Goal: Task Accomplishment & Management: Complete application form

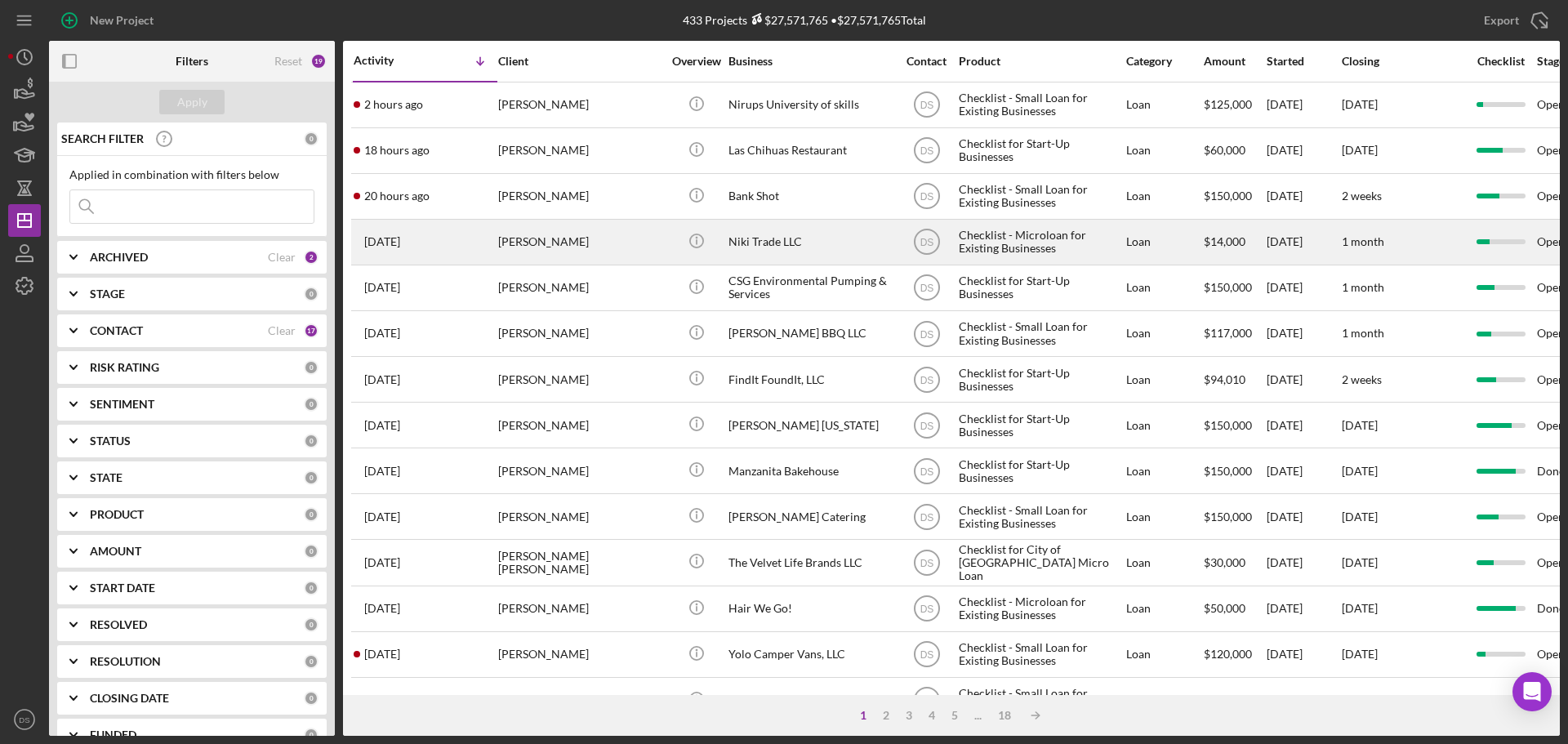
click at [621, 237] on div "[PERSON_NAME]" at bounding box center [580, 241] width 164 height 43
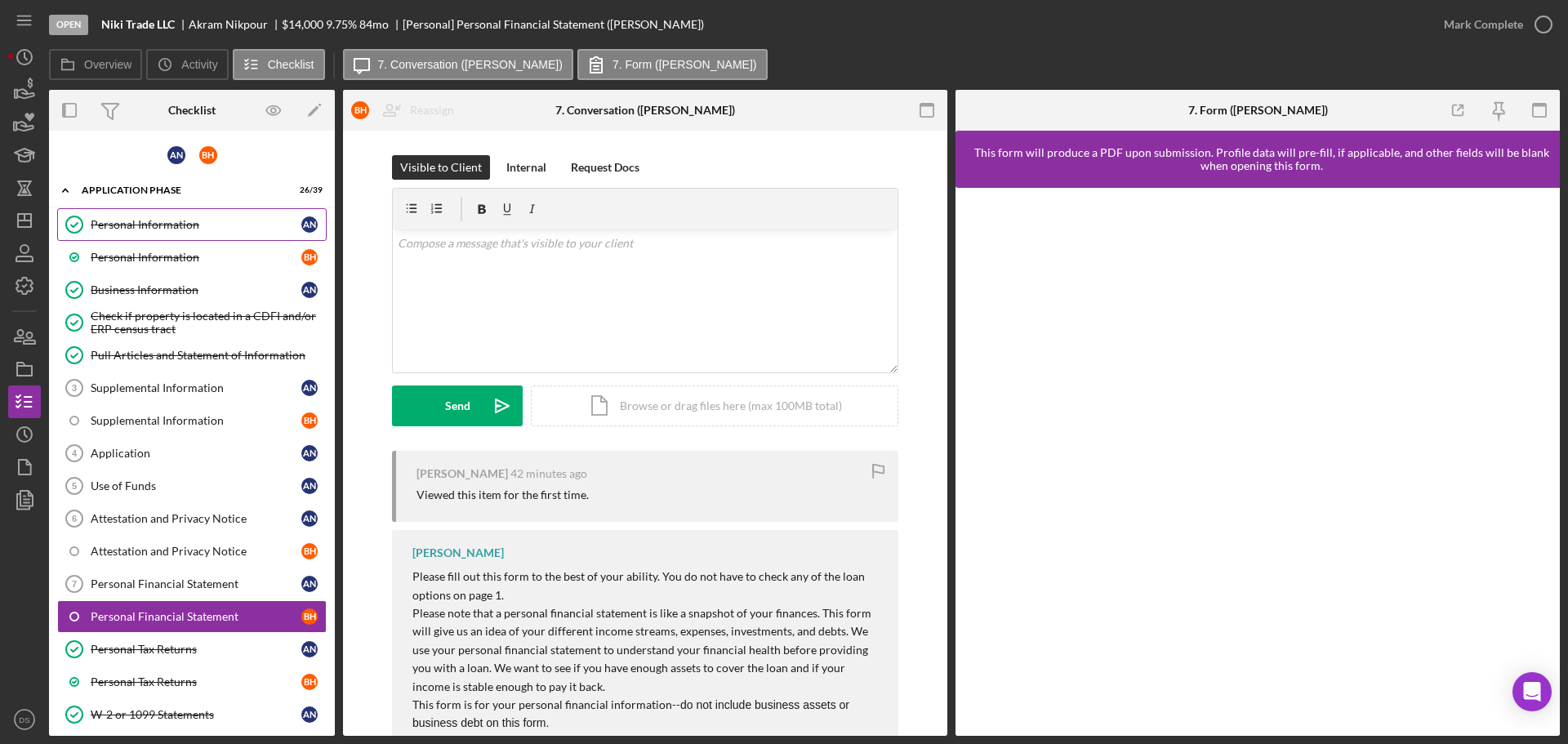
click at [206, 218] on div "Personal Information" at bounding box center [196, 224] width 211 height 13
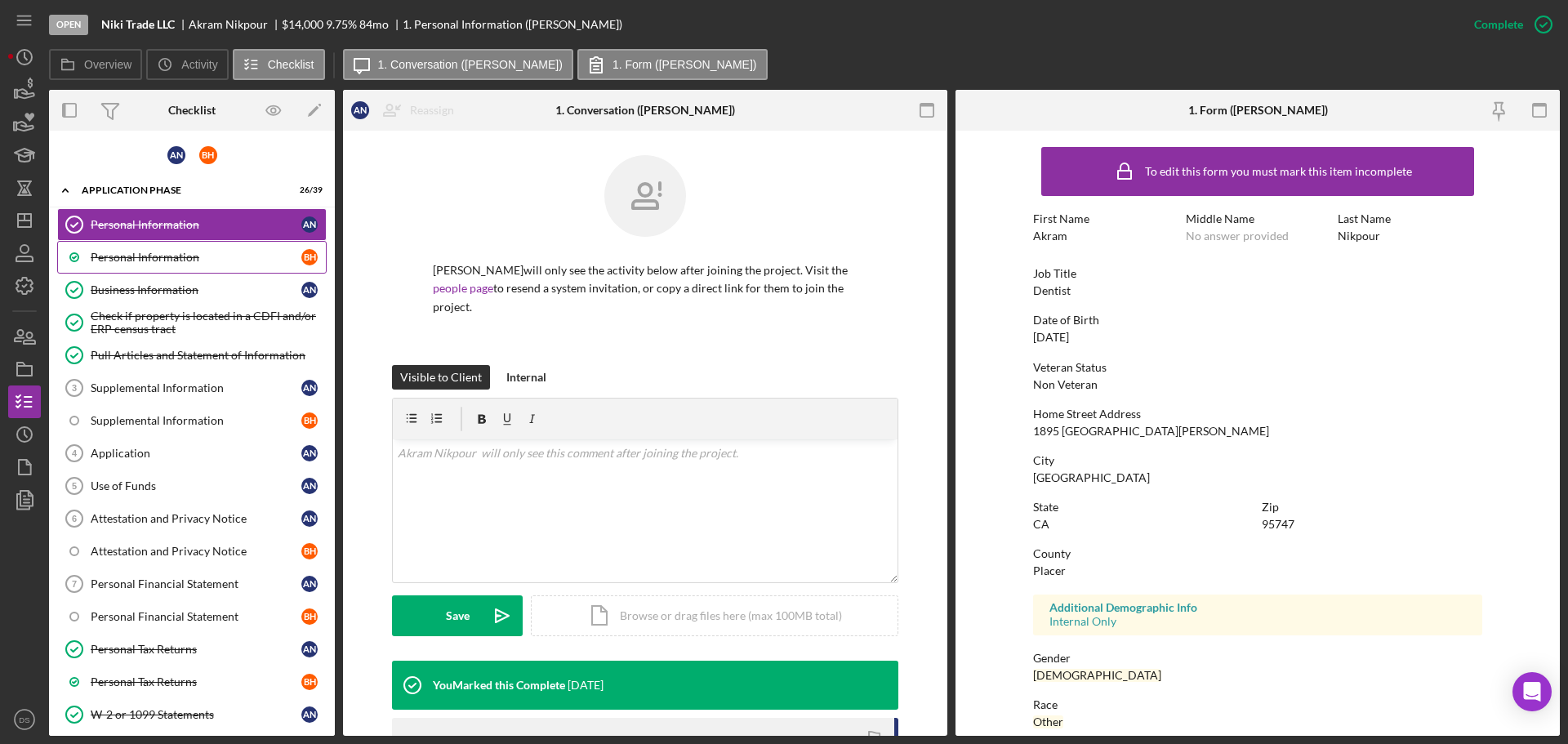
click at [190, 259] on div "Personal Information" at bounding box center [196, 256] width 211 height 13
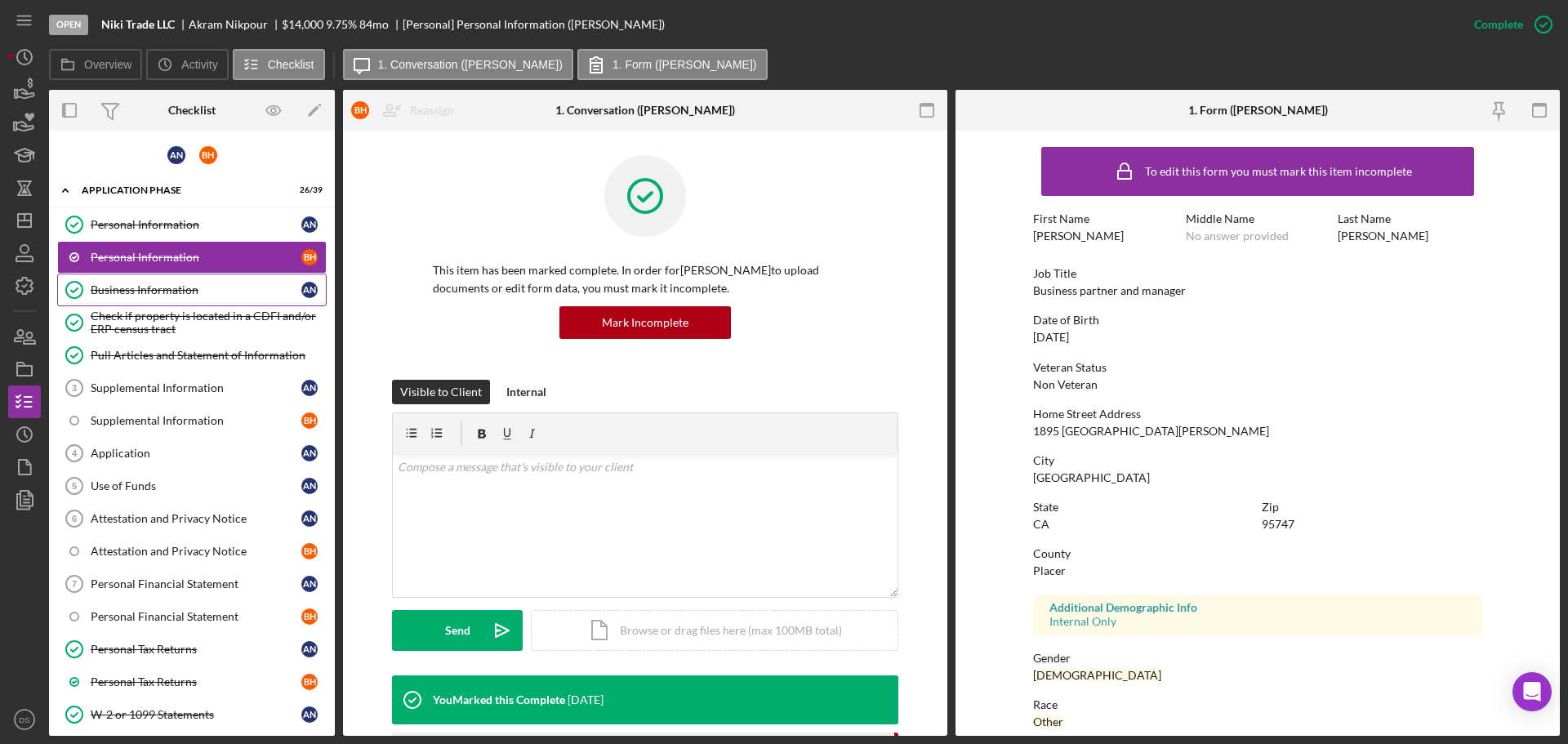
click at [183, 294] on div "Business Information" at bounding box center [196, 289] width 211 height 13
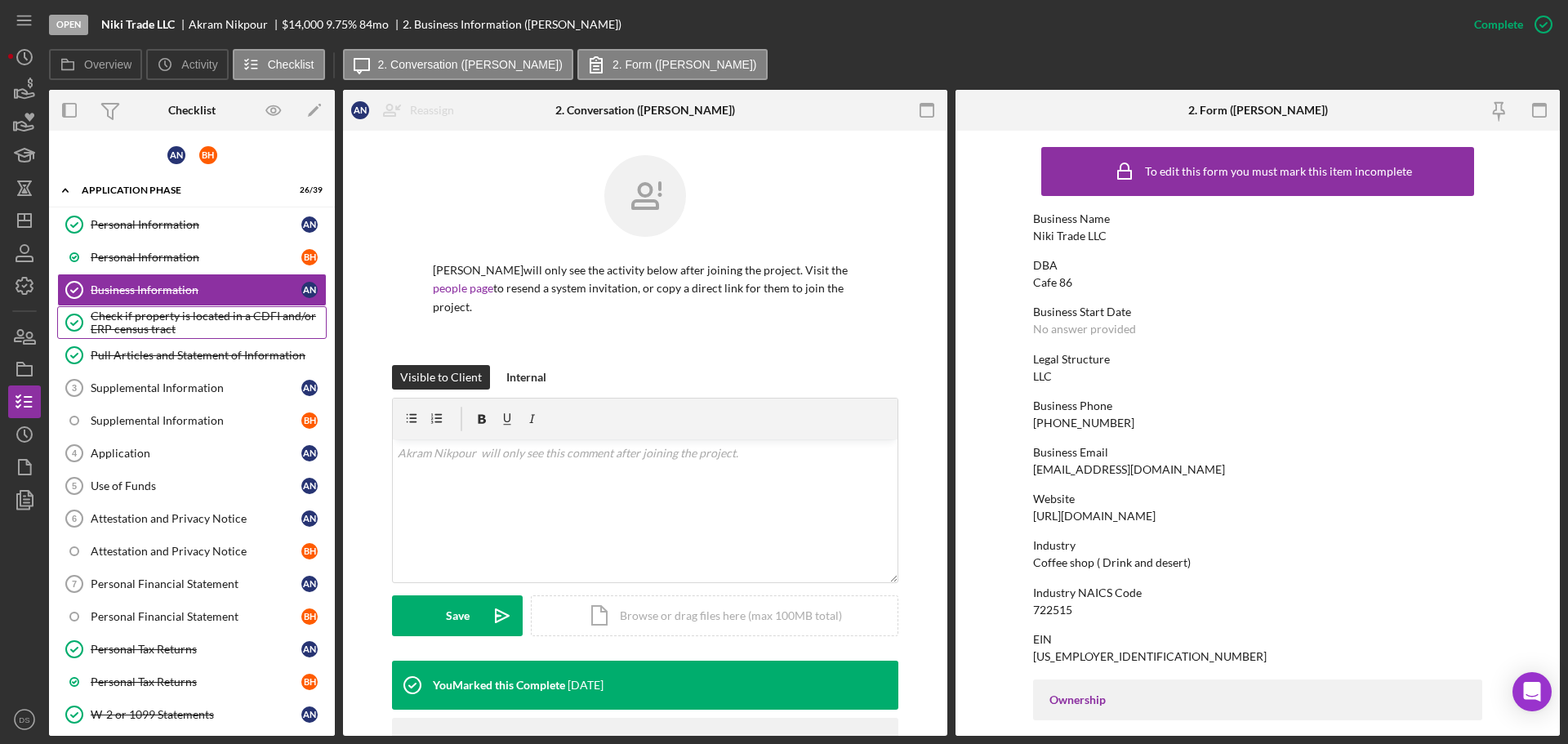
click at [176, 318] on div "Check if property is located in a CDFI and/or ERP census tract" at bounding box center [208, 322] width 235 height 26
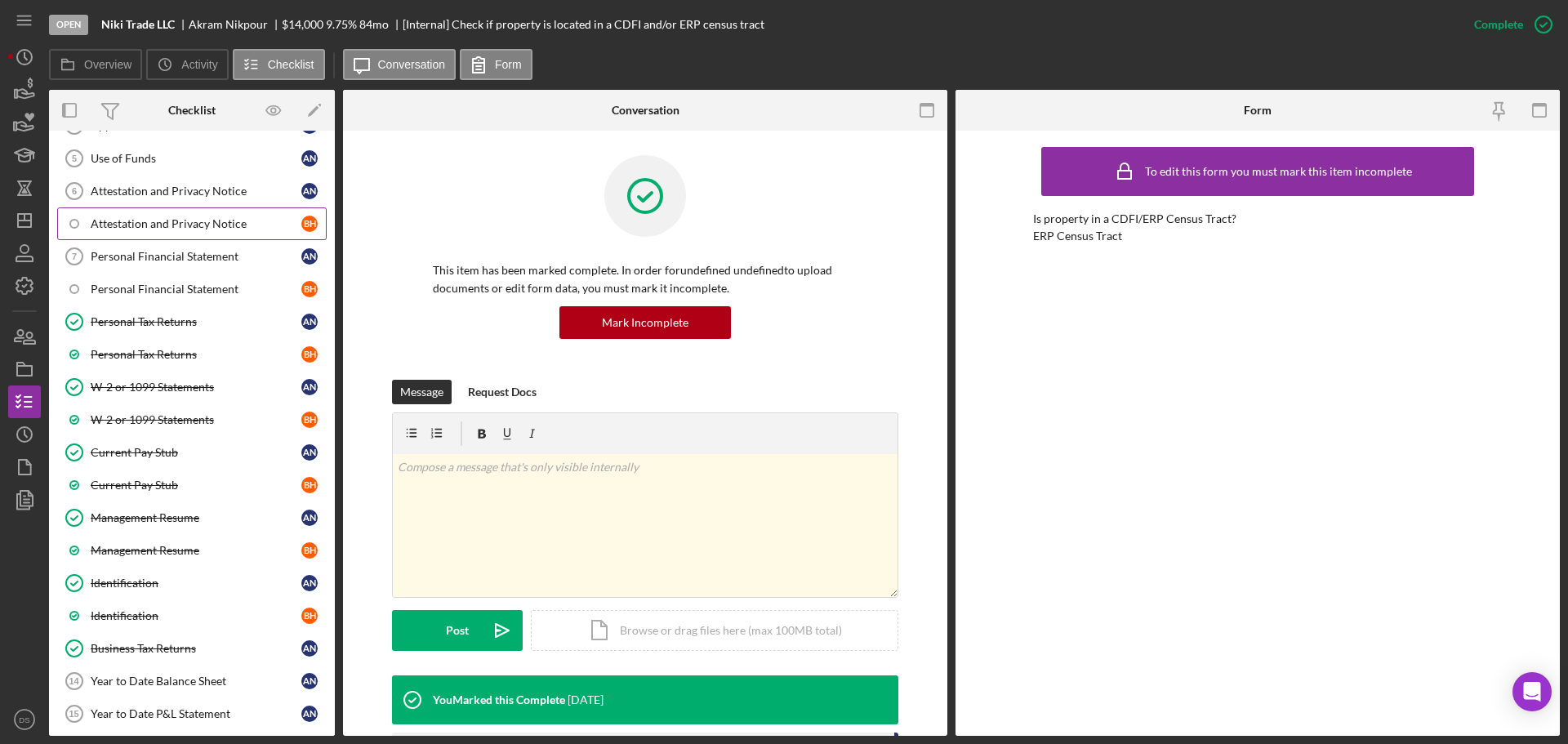
scroll to position [245, 0]
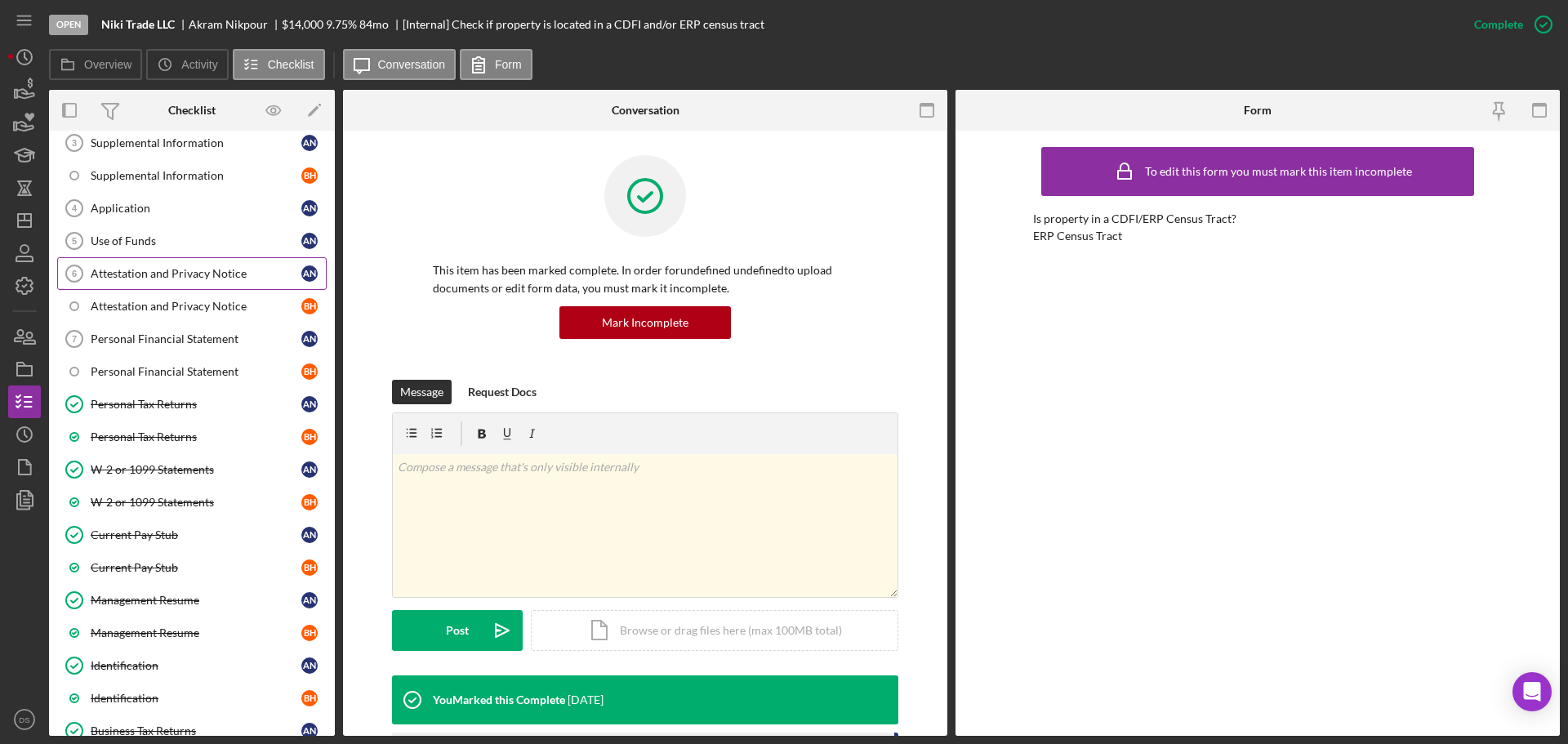
click at [195, 279] on div "Attestation and Privacy Notice" at bounding box center [196, 272] width 211 height 13
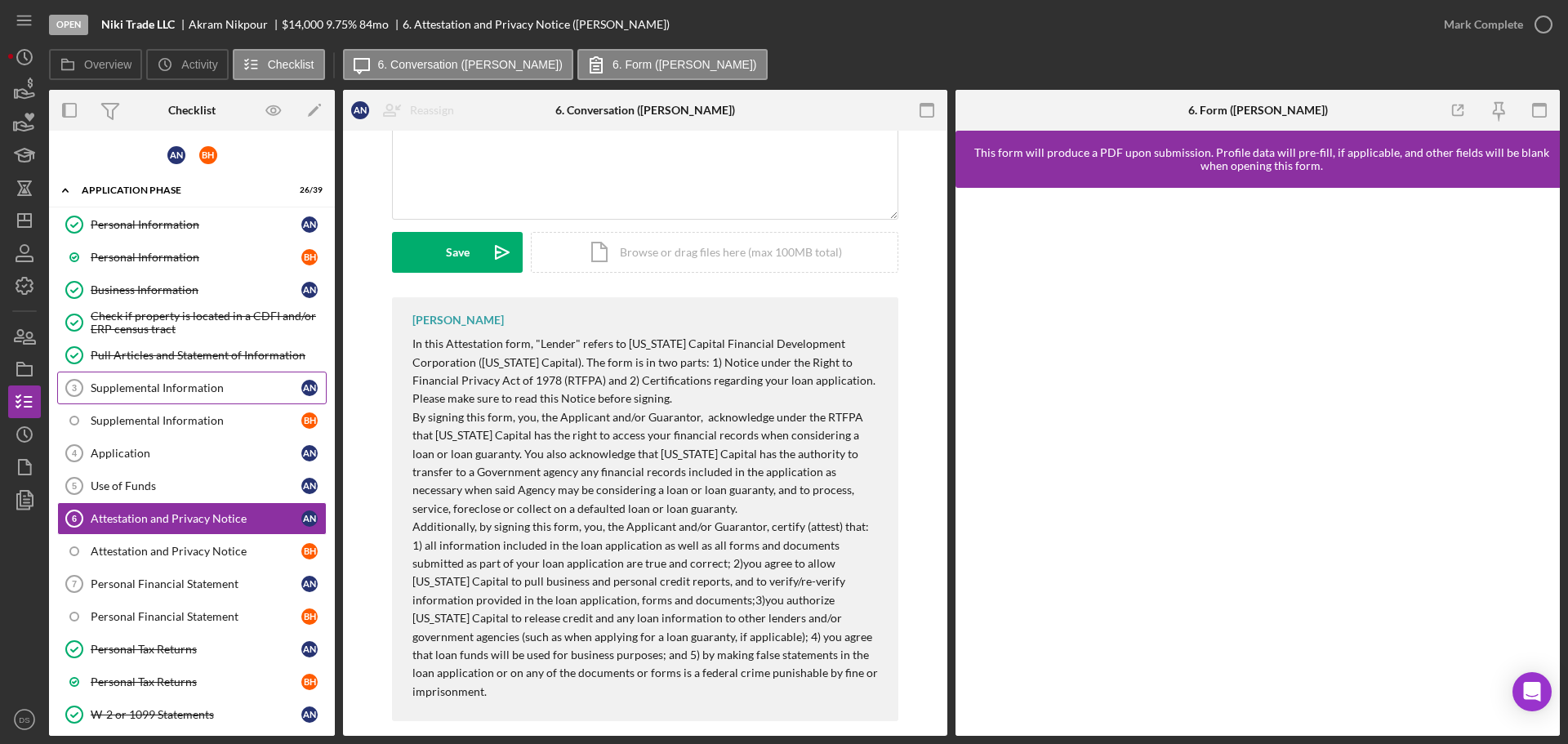
click at [191, 389] on div "Supplemental Information" at bounding box center [196, 387] width 211 height 13
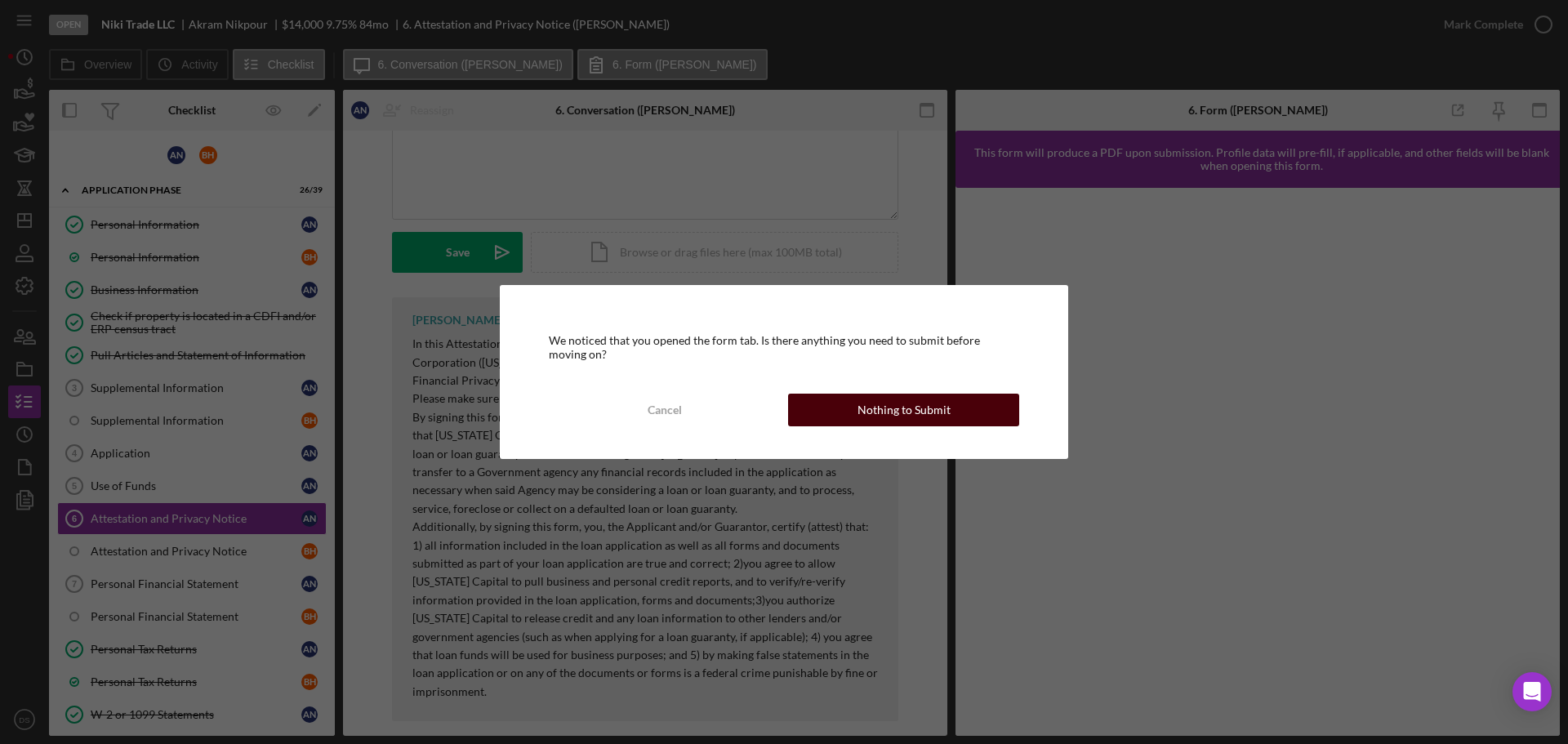
click at [913, 407] on div "Nothing to Submit" at bounding box center [904, 409] width 93 height 33
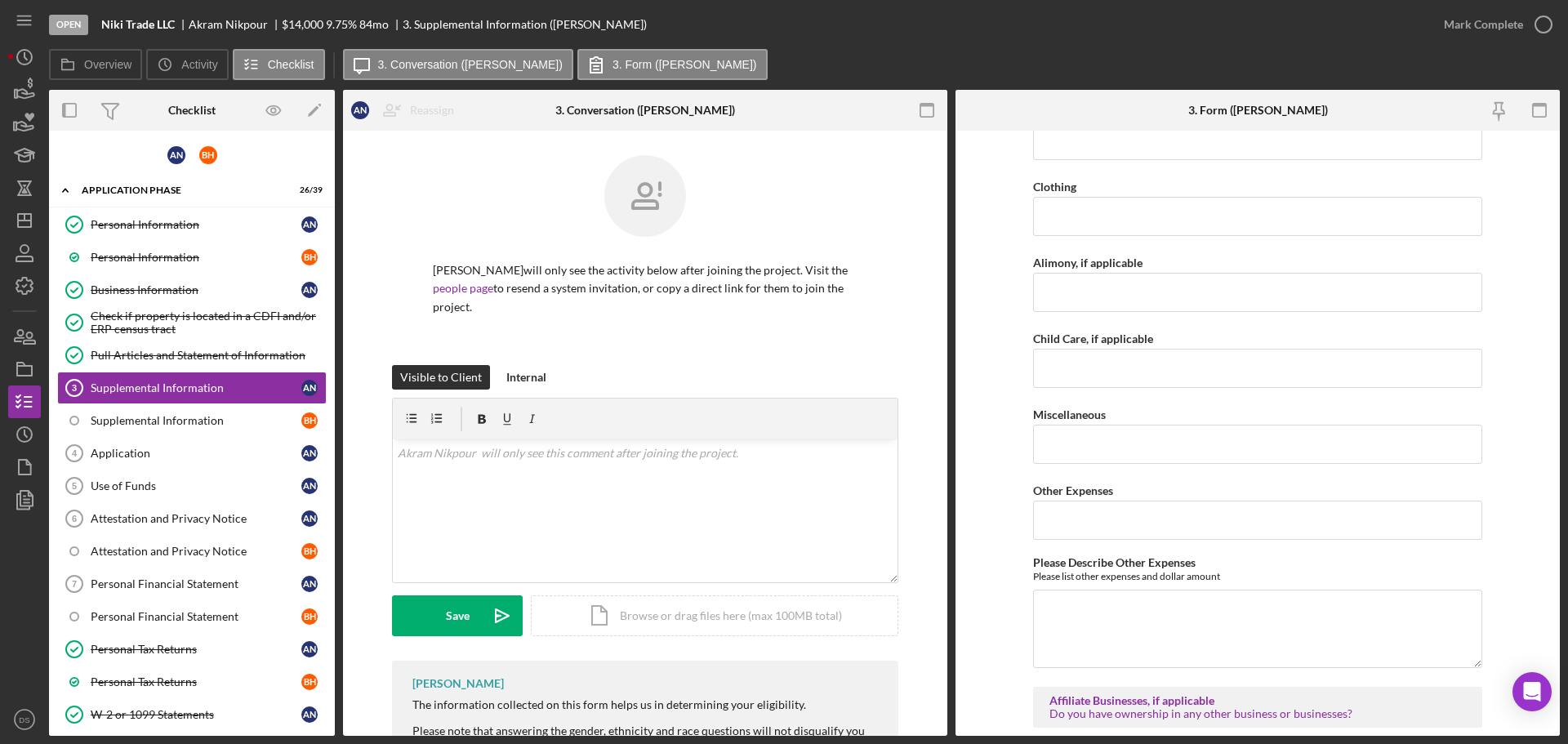
scroll to position [2857, 0]
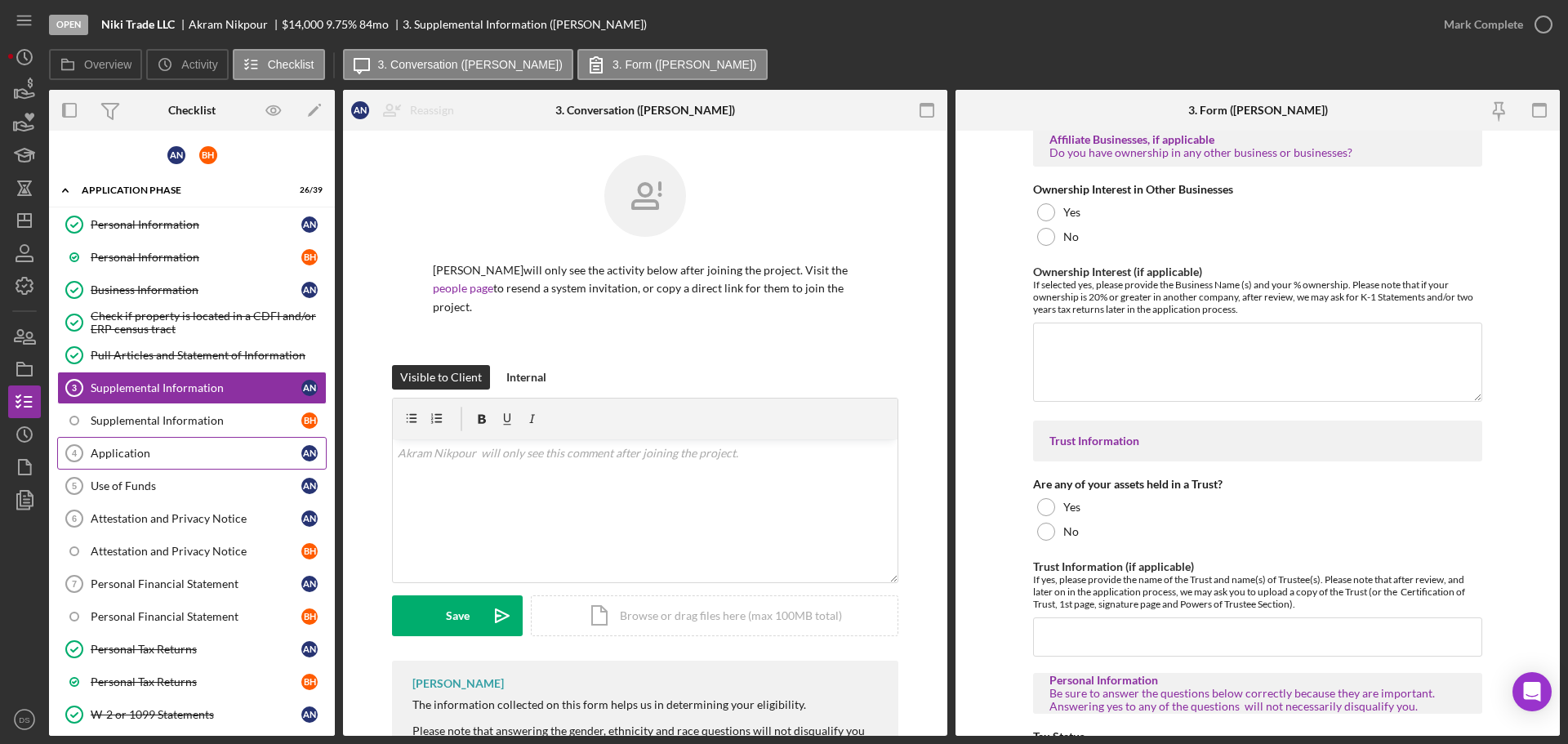
click at [203, 442] on link "Application 4 Application A N" at bounding box center [192, 453] width 269 height 33
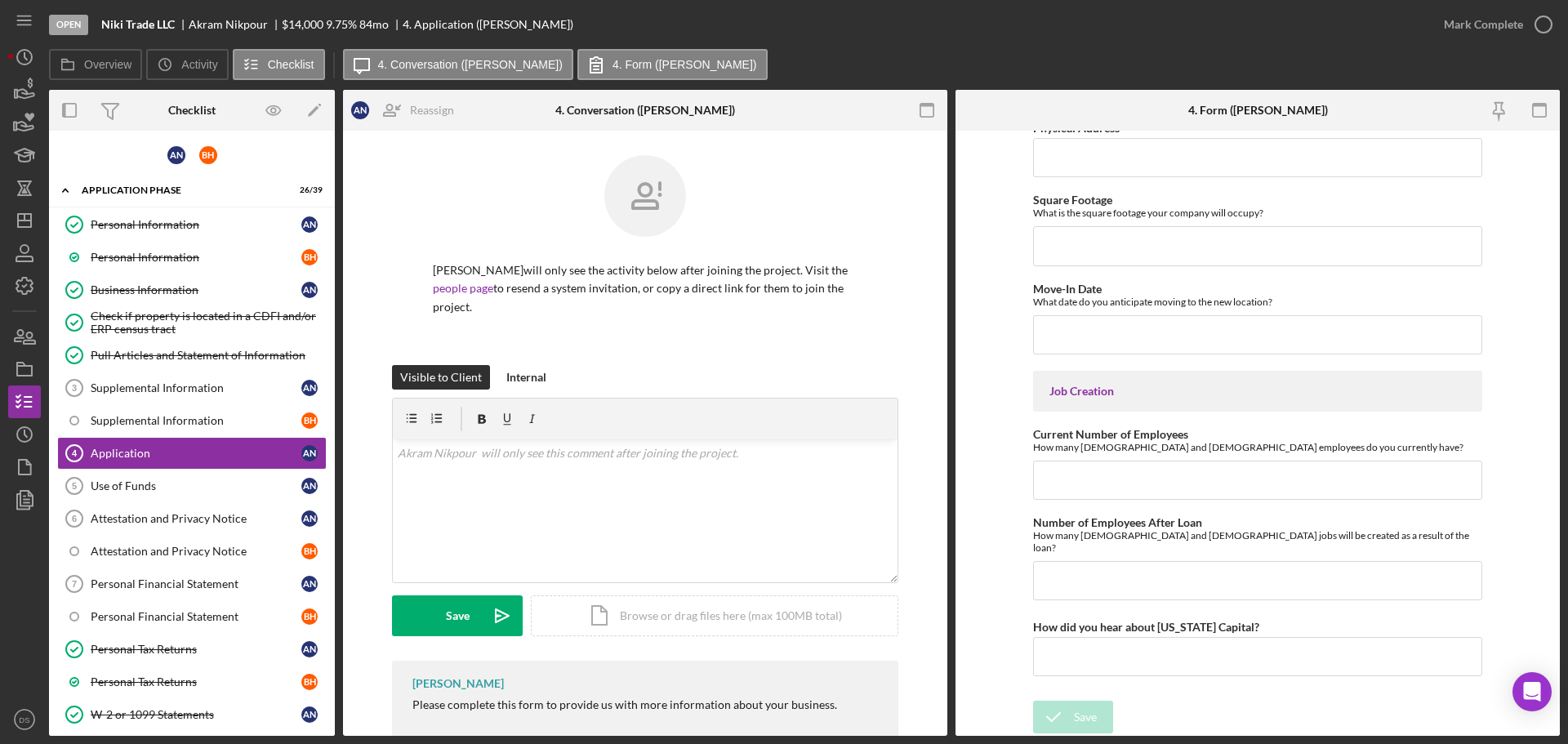
scroll to position [2984, 0]
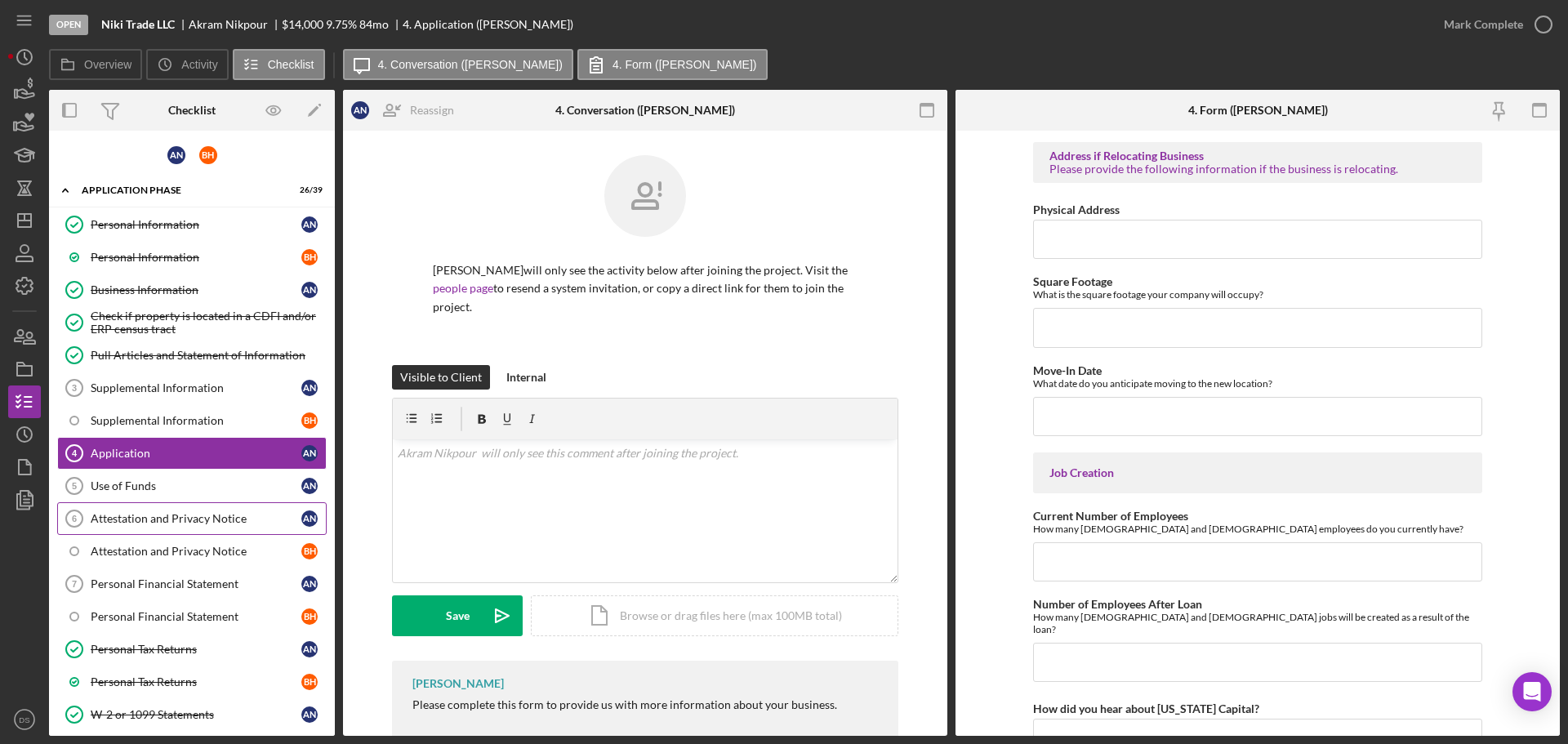
click at [195, 509] on link "Attestation and Privacy Notice 6 Attestation and Privacy Notice A N" at bounding box center [192, 518] width 269 height 33
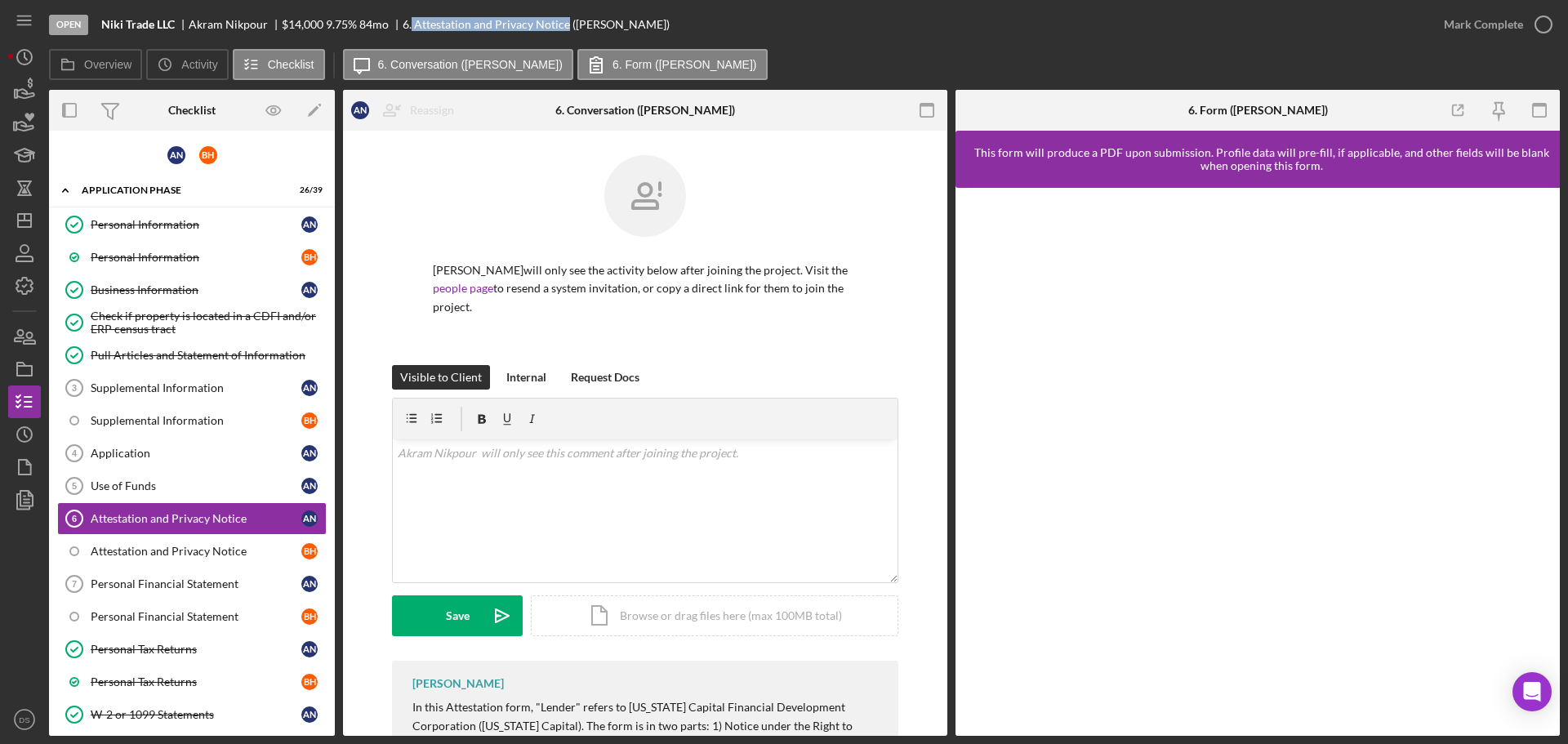
drag, startPoint x: 414, startPoint y: 23, endPoint x: 569, endPoint y: 24, distance: 155.0
click at [569, 24] on div "6. Attestation and Privacy Notice (Akram N.)" at bounding box center [536, 24] width 267 height 13
copy div "Attestation and Privacy Notice"
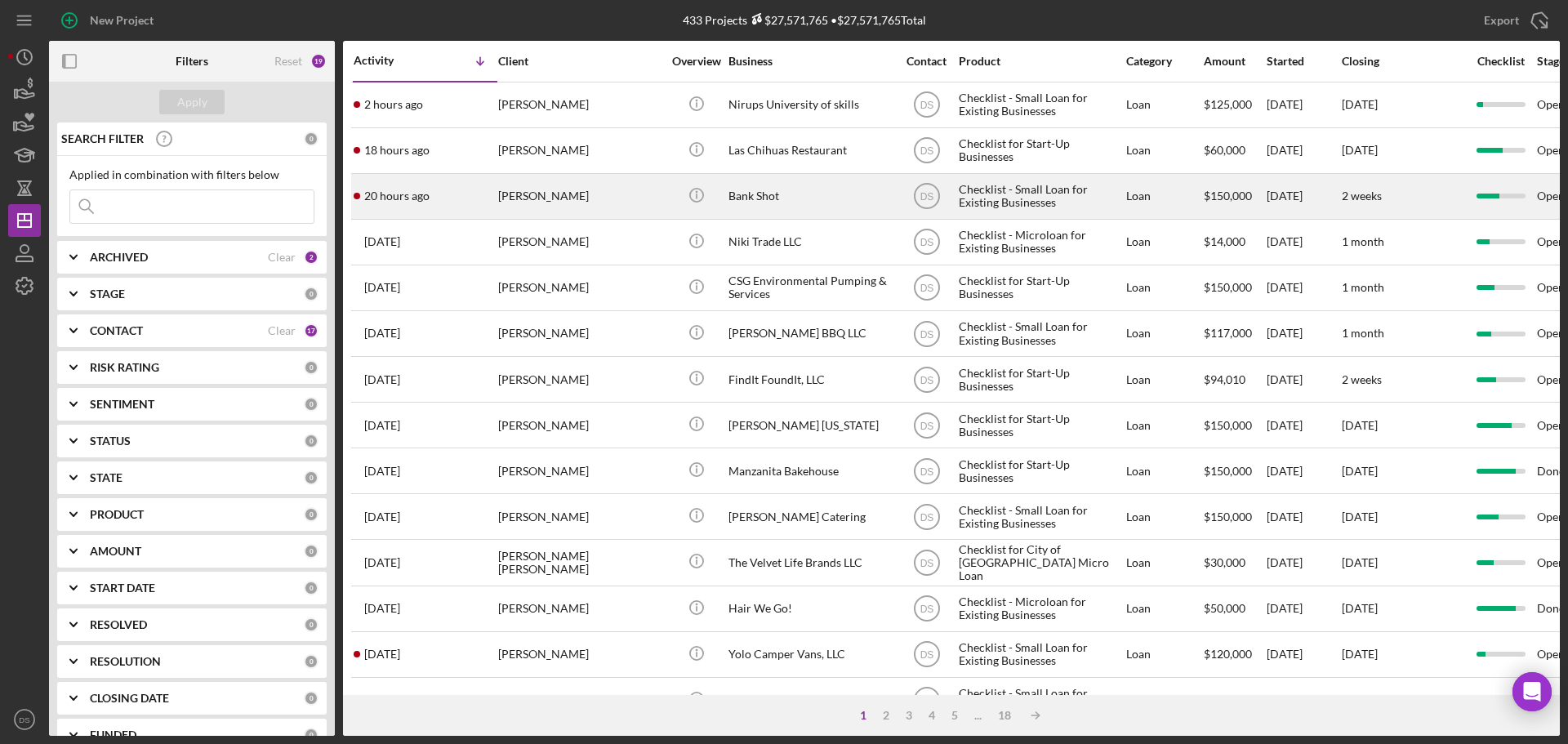
click at [630, 200] on div "[PERSON_NAME]" at bounding box center [580, 196] width 164 height 43
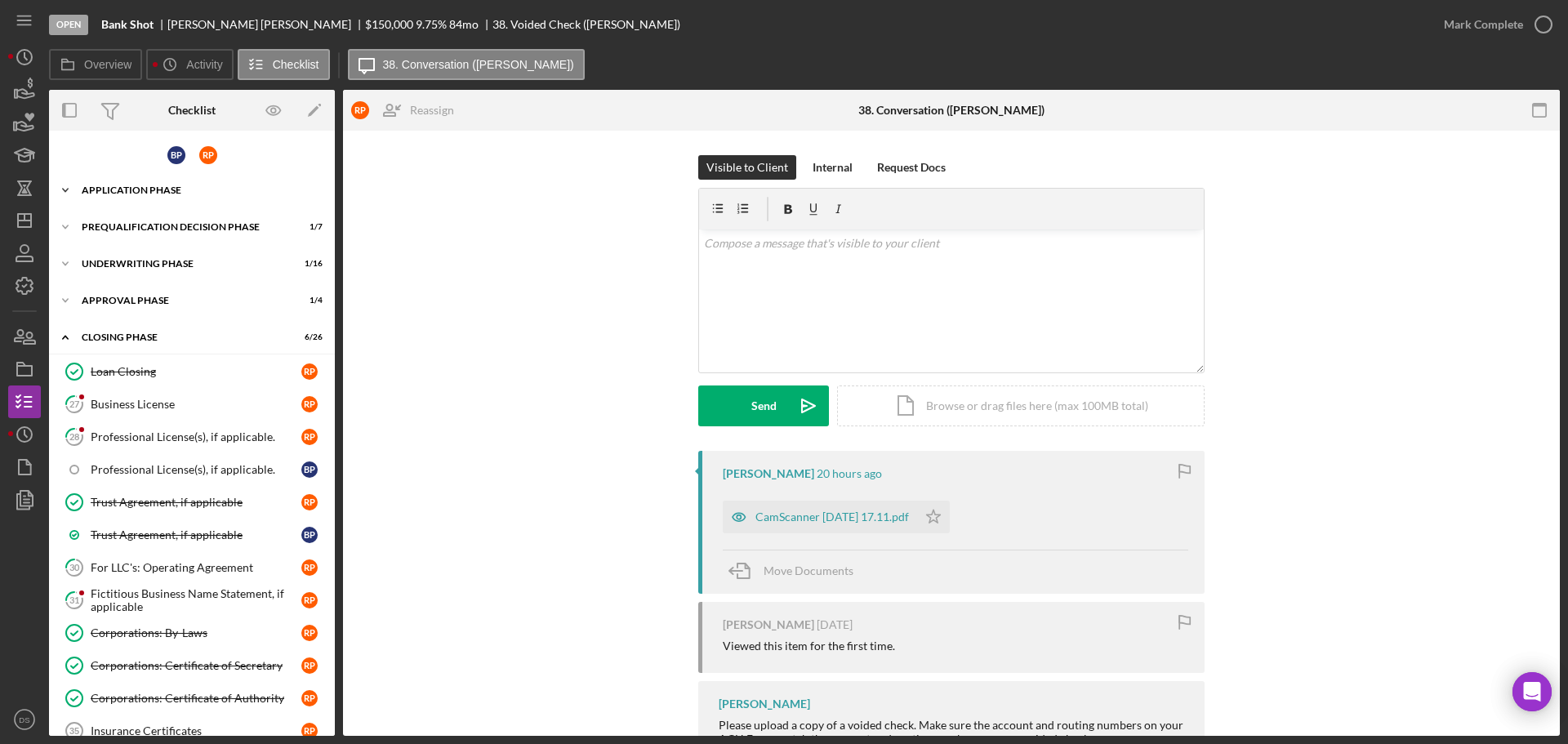
click at [153, 189] on div "Application Phase" at bounding box center [198, 191] width 233 height 10
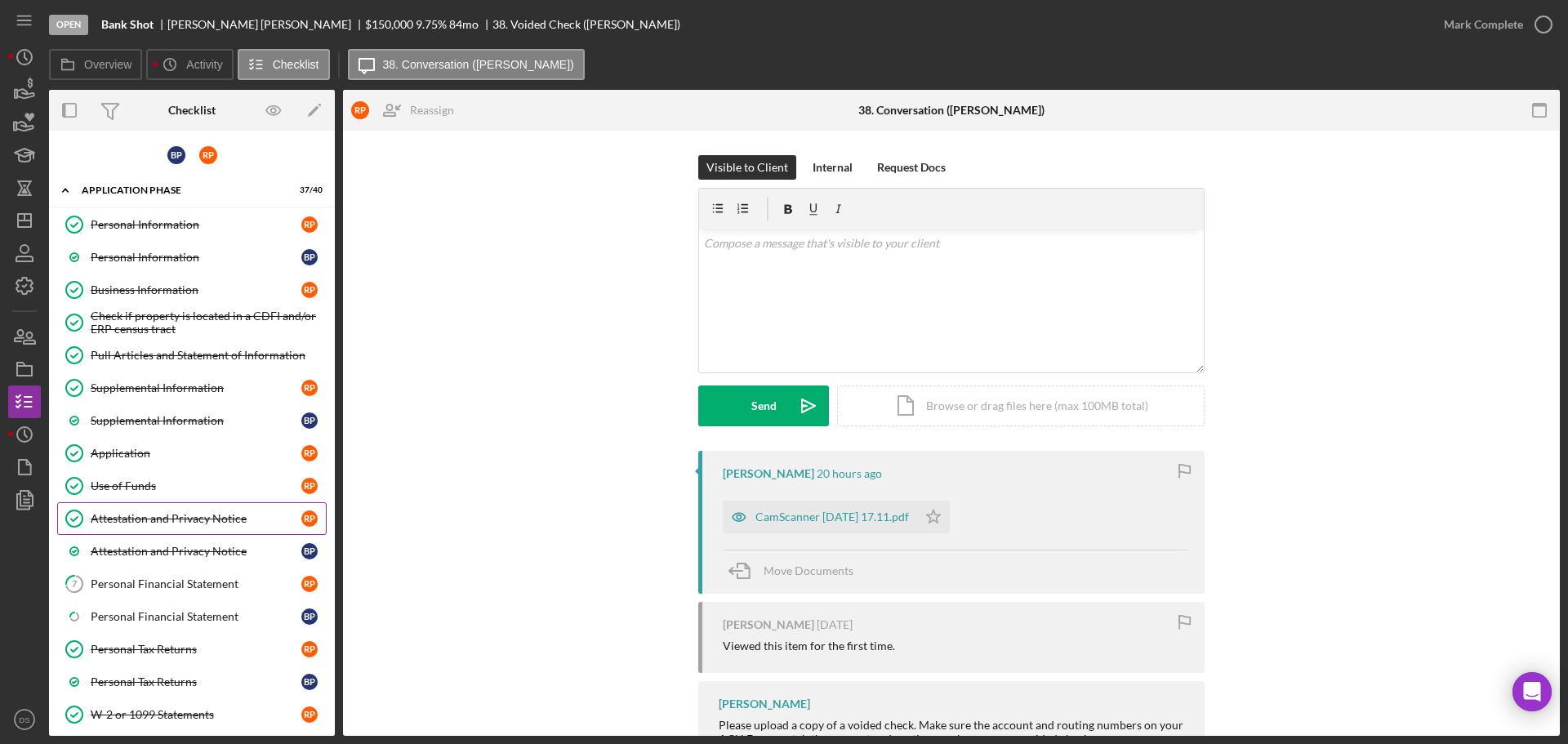
click at [159, 520] on div "Attestation and Privacy Notice" at bounding box center [196, 518] width 211 height 13
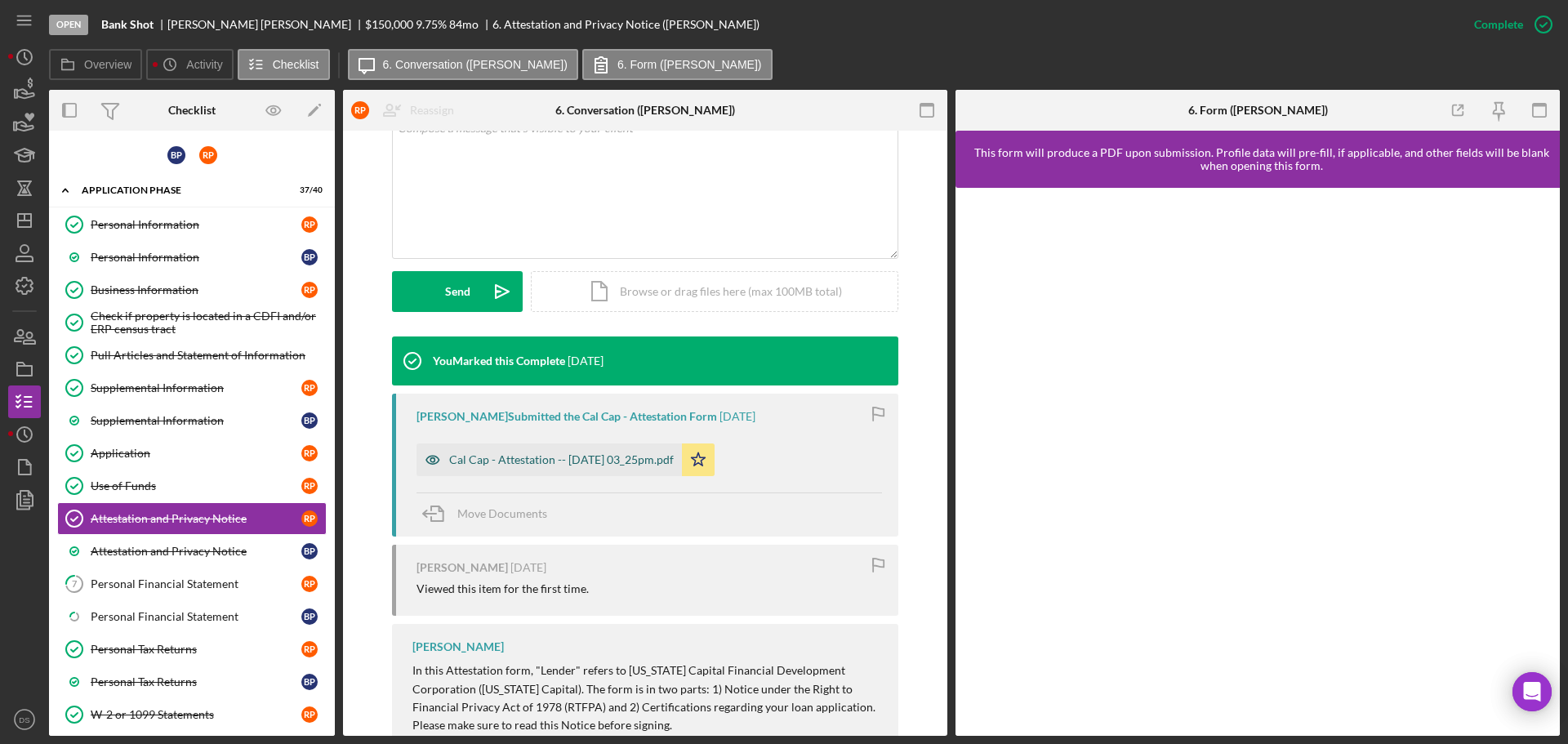
click at [656, 461] on div "Cal Cap - Attestation -- [DATE] 03_25pm.pdf" at bounding box center [561, 459] width 224 height 13
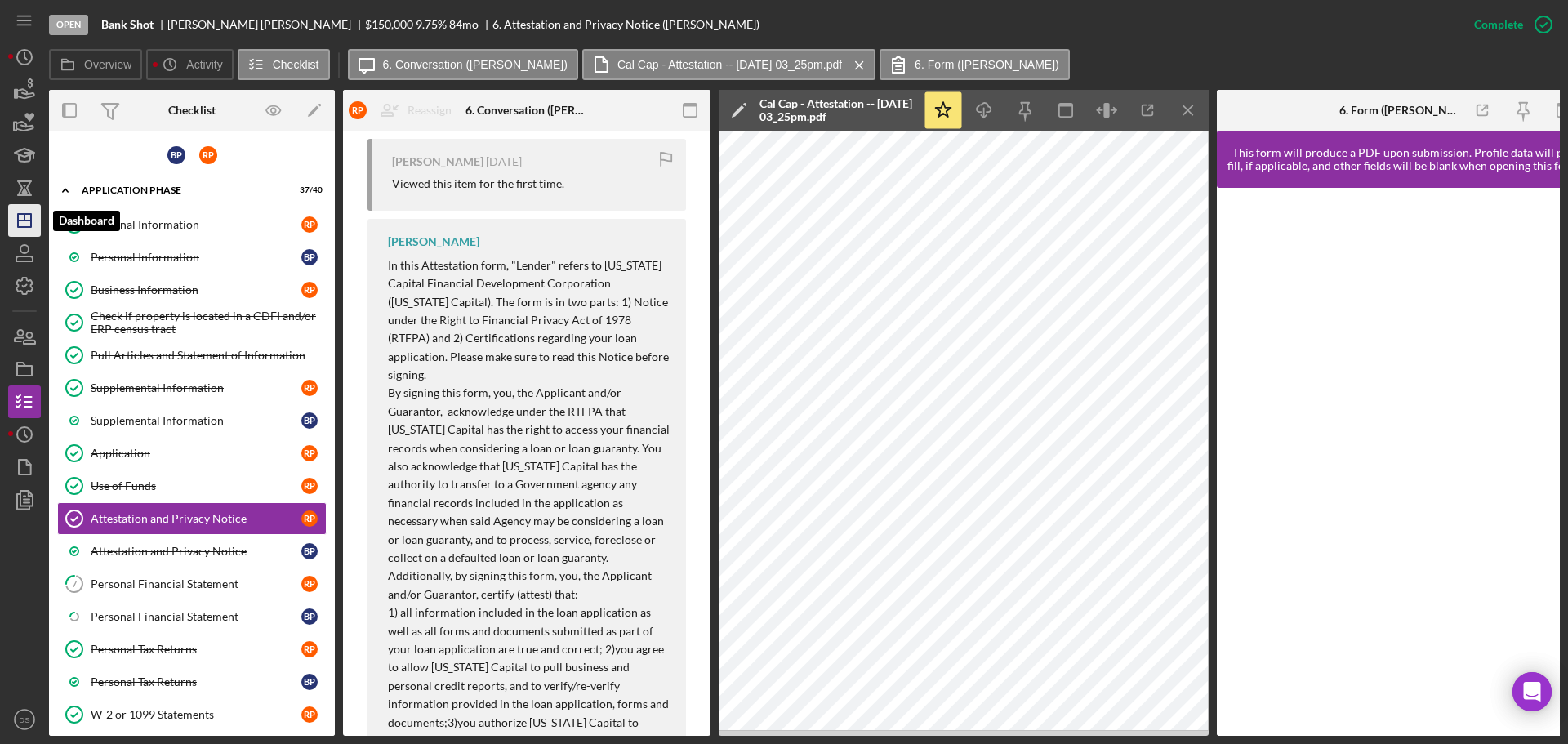
click at [24, 220] on line "button" at bounding box center [24, 220] width 13 height 0
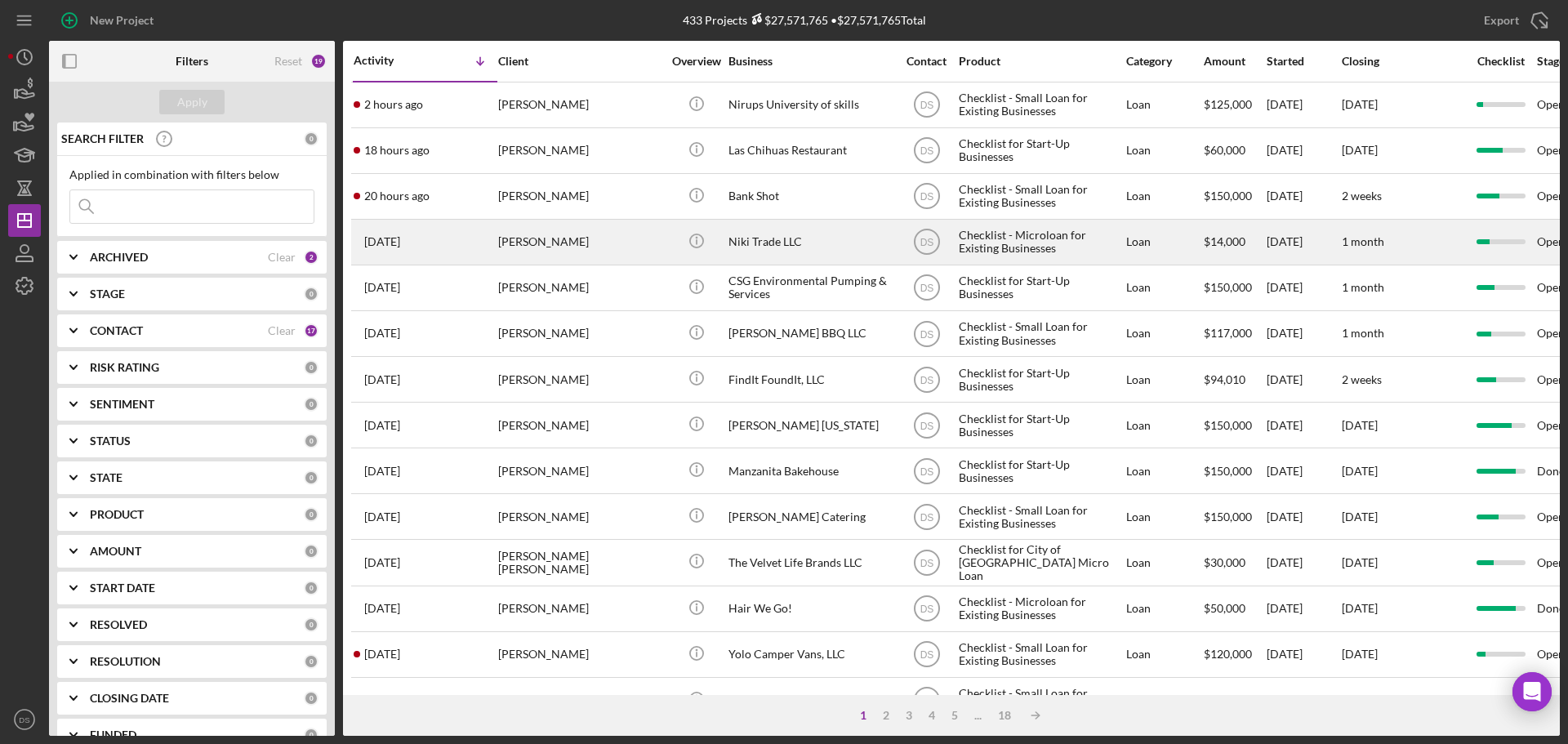
click at [797, 245] on div "Niki Trade LLC" at bounding box center [810, 241] width 164 height 43
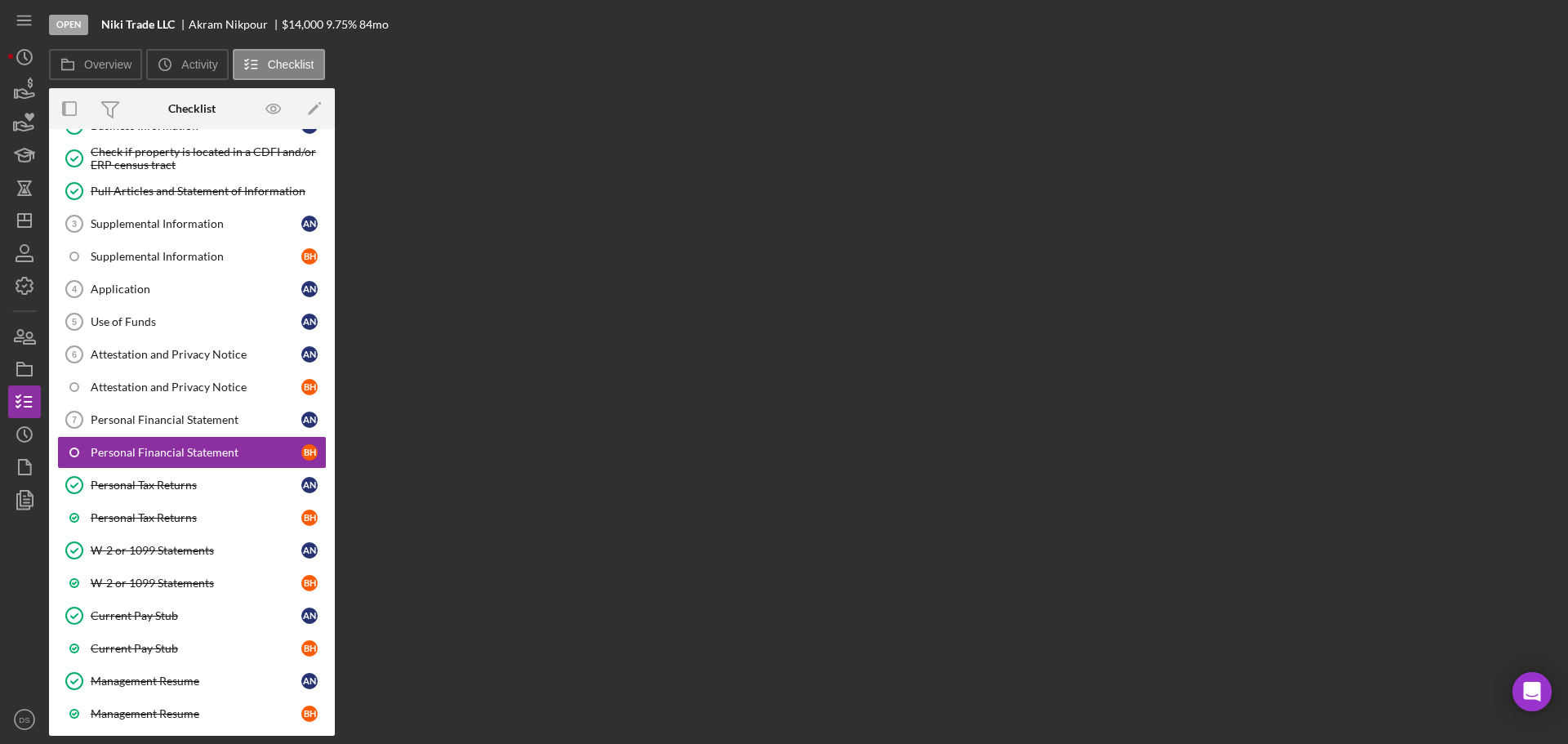
scroll to position [183, 0]
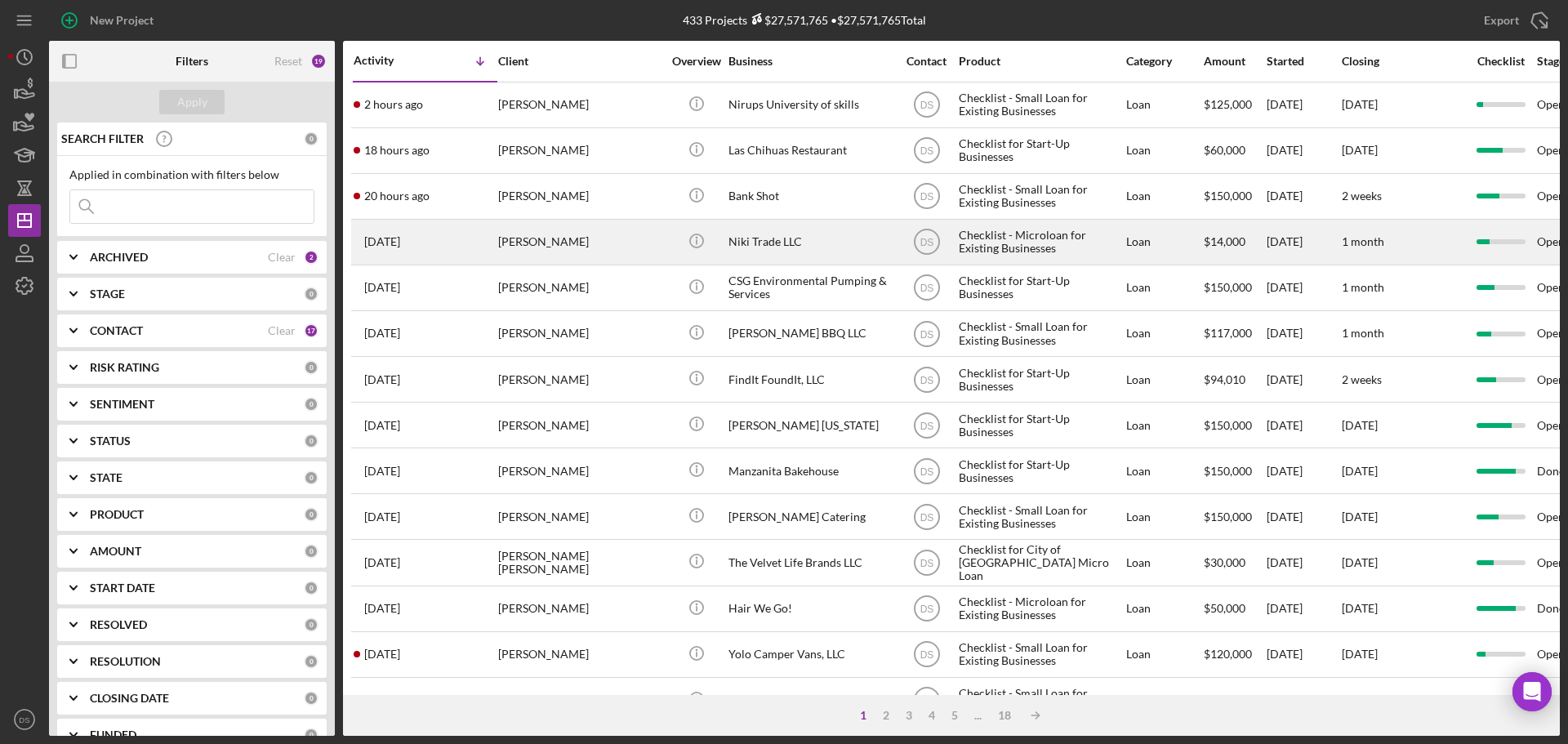
click at [754, 244] on div "Niki Trade LLC" at bounding box center [810, 241] width 164 height 43
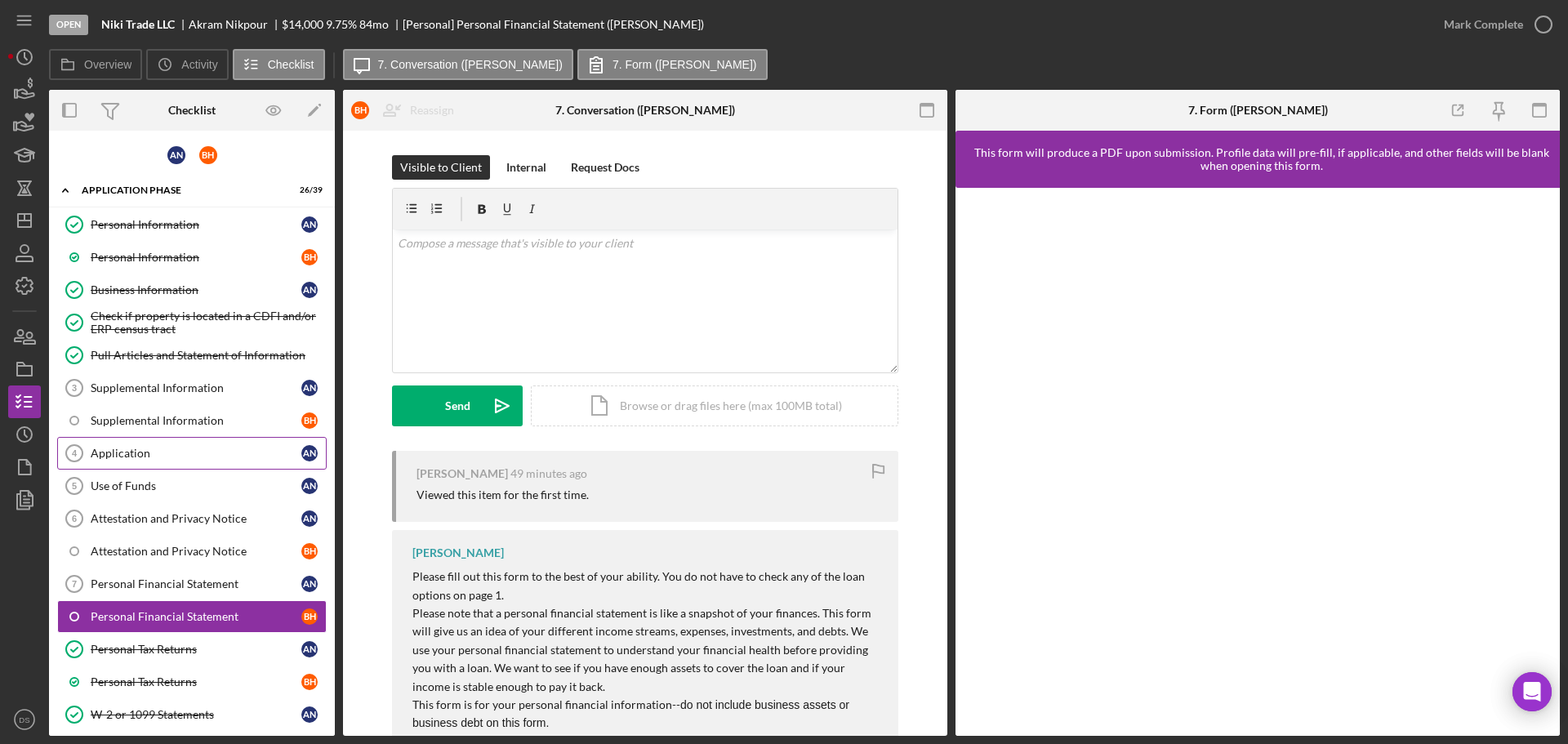
click at [144, 444] on link "Application 4 Application A N" at bounding box center [192, 453] width 269 height 33
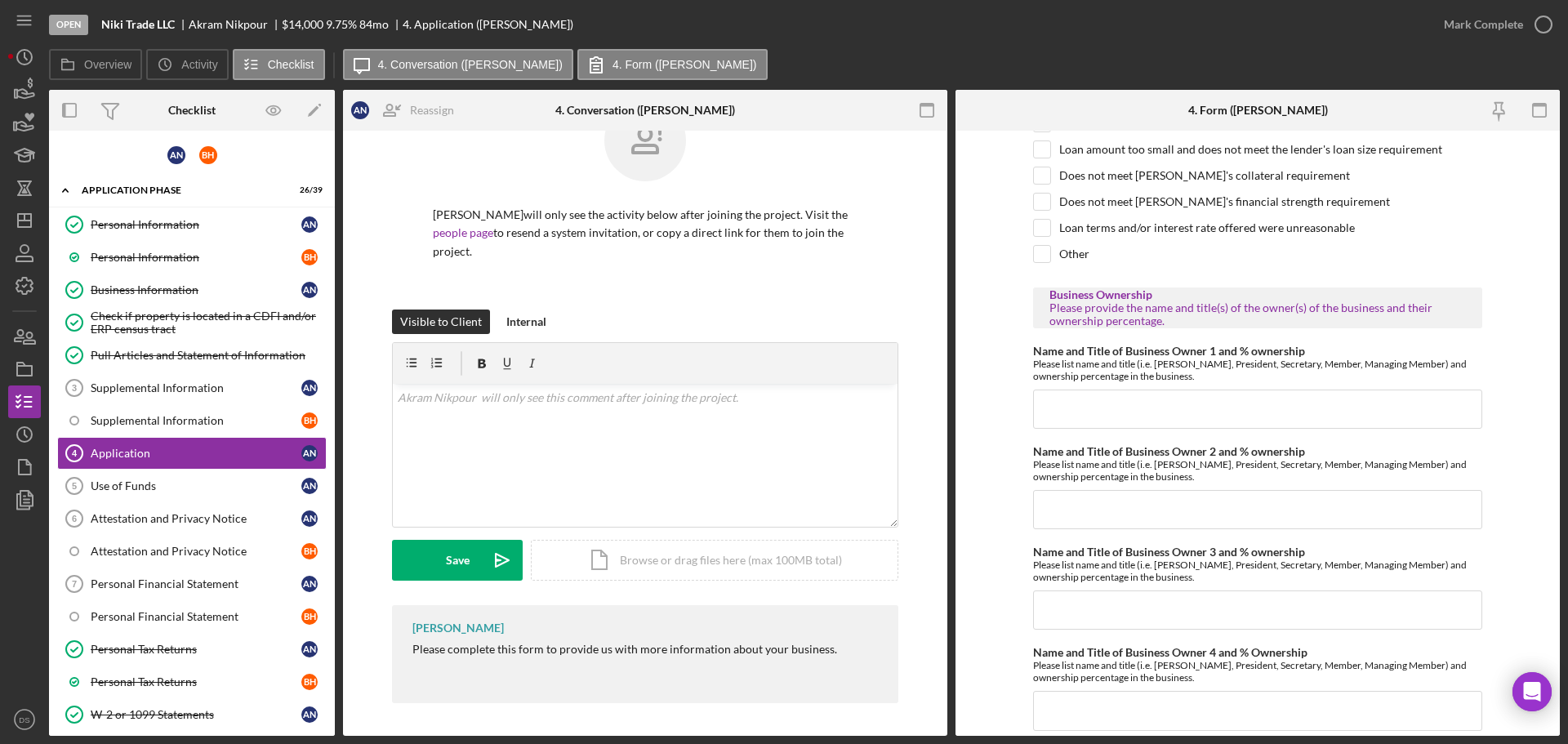
scroll to position [1225, 0]
